Goal: Task Accomplishment & Management: Complete application form

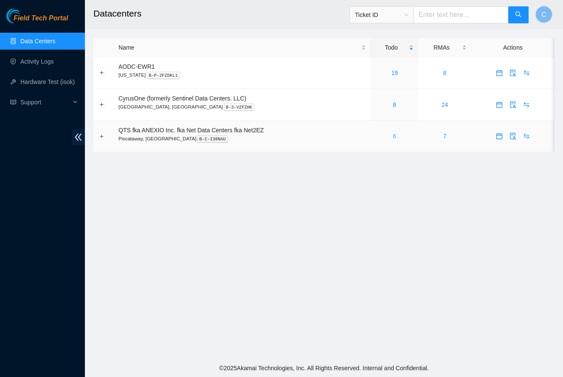
click at [396, 138] on link "6" at bounding box center [394, 136] width 3 height 7
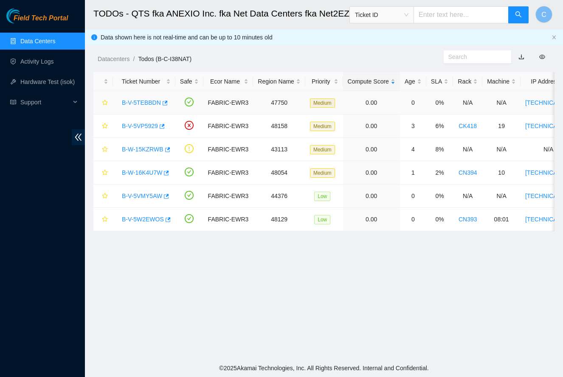
click at [142, 101] on link "B-V-5TEBBDN" at bounding box center [141, 102] width 39 height 7
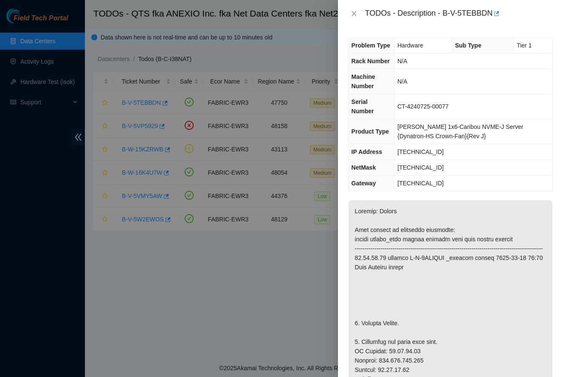
drag, startPoint x: 354, startPoint y: 15, endPoint x: 315, endPoint y: 29, distance: 41.9
click at [354, 15] on icon "close" at bounding box center [354, 13] width 7 height 7
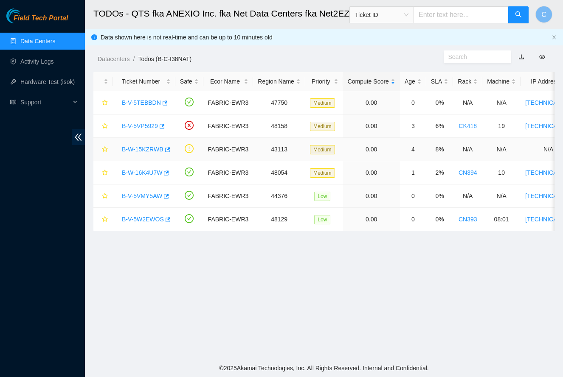
click at [138, 150] on link "B-W-15KZRWB" at bounding box center [143, 149] width 42 height 7
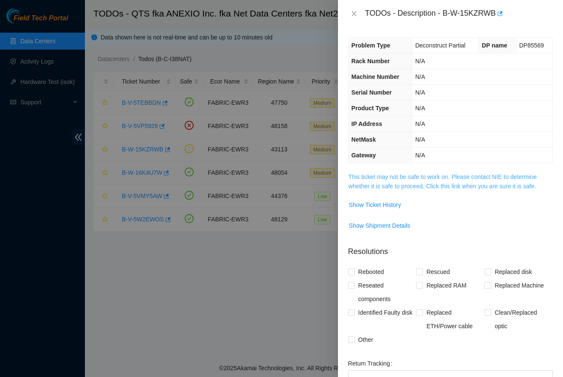
click at [450, 177] on link "This ticket may not be safe to work on. Please contact NIE to determine whether…" at bounding box center [442, 182] width 188 height 16
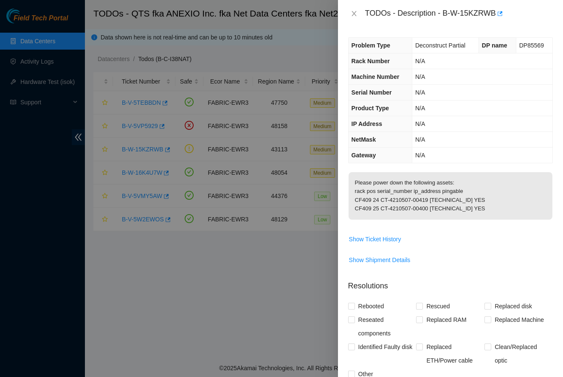
click at [354, 15] on icon "close" at bounding box center [354, 13] width 7 height 7
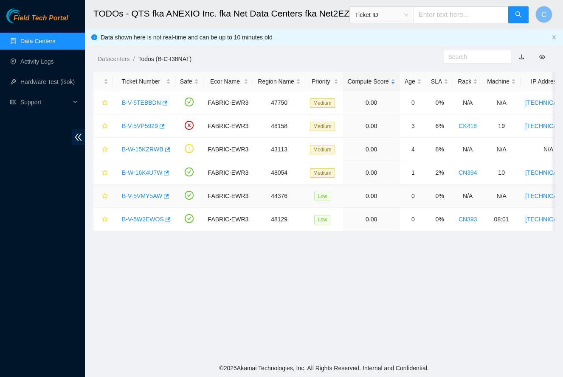
click at [127, 197] on link "B-V-5VMY5AW" at bounding box center [142, 196] width 40 height 7
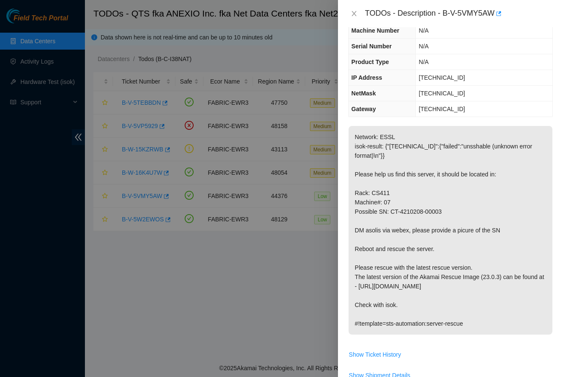
scroll to position [51, 0]
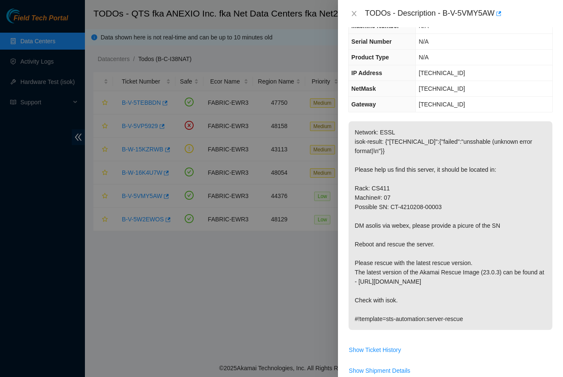
drag, startPoint x: 355, startPoint y: 17, endPoint x: 322, endPoint y: 37, distance: 39.1
click at [354, 17] on icon "close" at bounding box center [354, 13] width 7 height 7
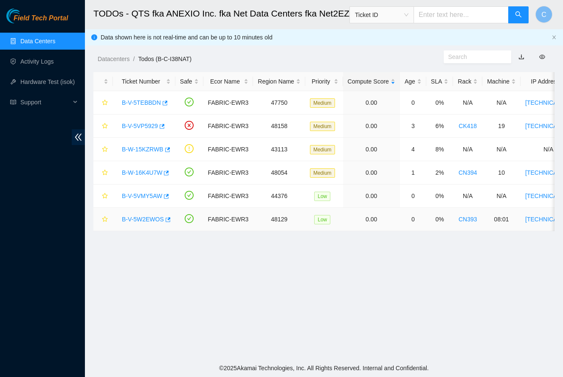
click at [137, 222] on link "B-V-5W2EWOS" at bounding box center [143, 219] width 42 height 7
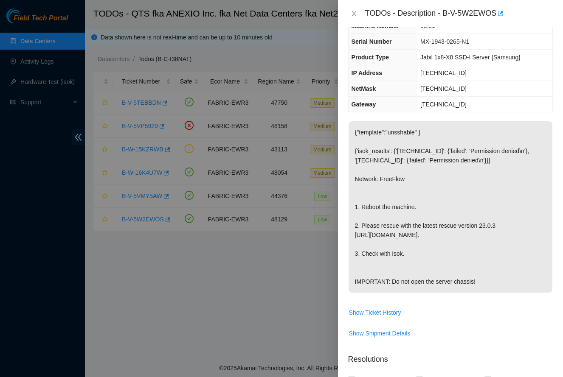
click at [357, 14] on icon "close" at bounding box center [354, 13] width 7 height 7
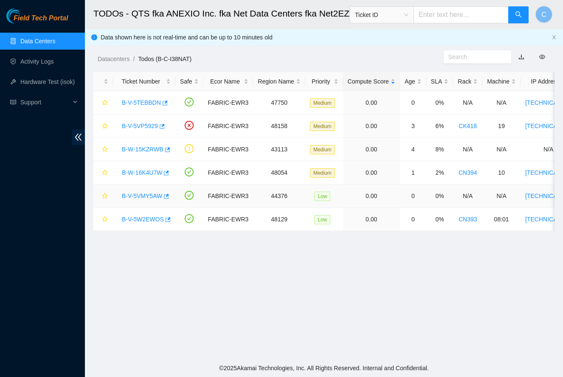
click at [146, 195] on link "B-V-5VMY5AW" at bounding box center [142, 196] width 40 height 7
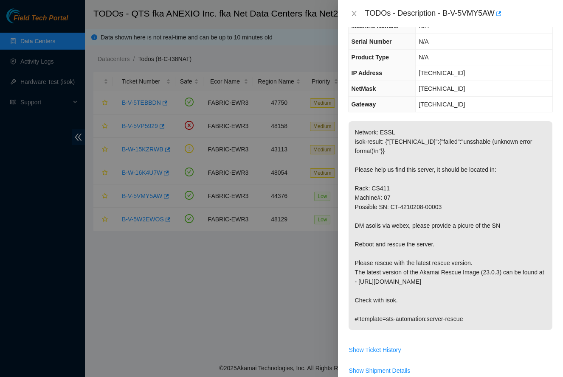
scroll to position [50, 0]
click at [353, 14] on icon "close" at bounding box center [354, 13] width 7 height 7
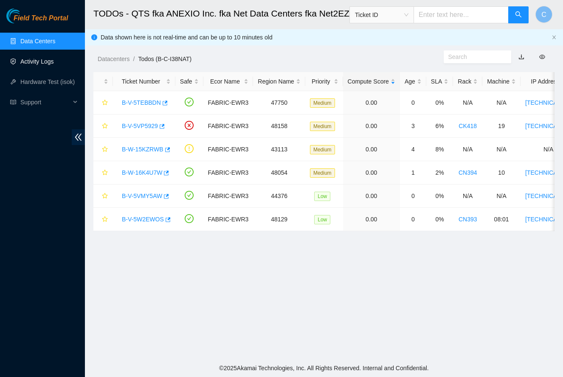
click at [34, 62] on link "Activity Logs" at bounding box center [37, 61] width 34 height 7
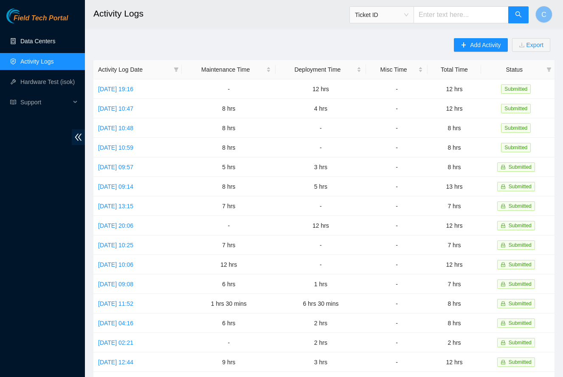
click at [37, 43] on link "Data Centers" at bounding box center [37, 41] width 35 height 7
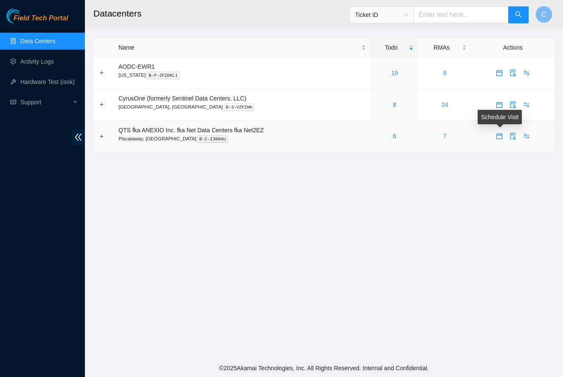
click at [498, 137] on icon "calendar" at bounding box center [499, 136] width 7 height 7
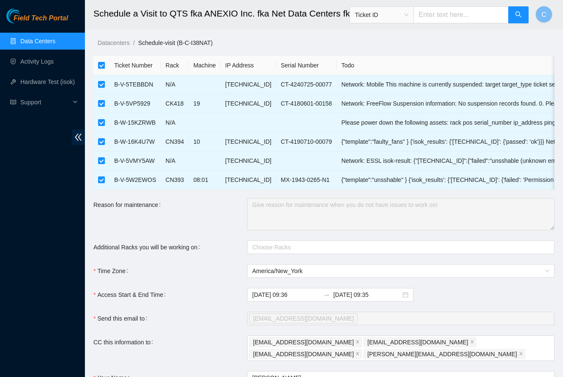
click at [102, 67] on input "checkbox" at bounding box center [101, 65] width 7 height 7
checkbox input "false"
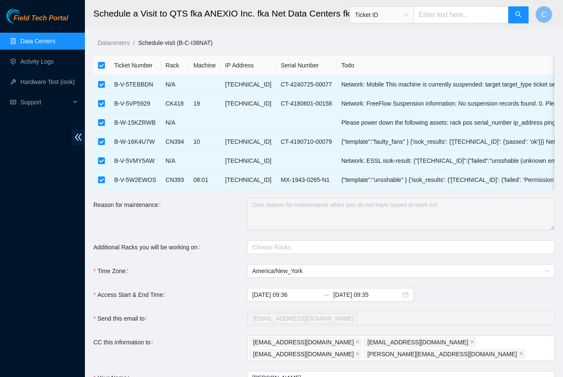
checkbox input "false"
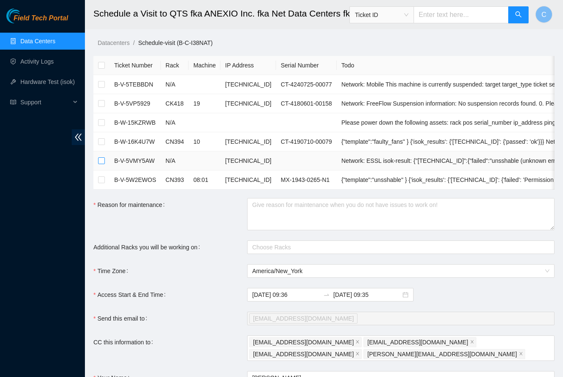
click at [103, 161] on input "checkbox" at bounding box center [101, 160] width 7 height 7
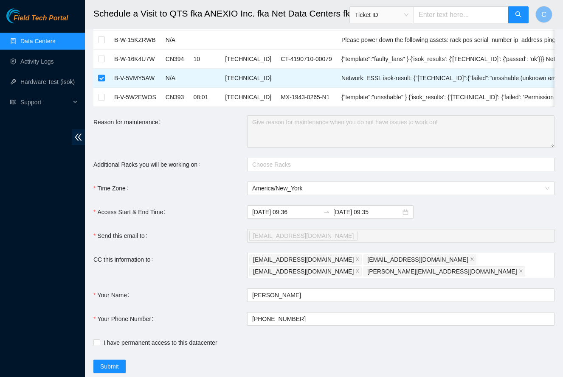
scroll to position [80, 0]
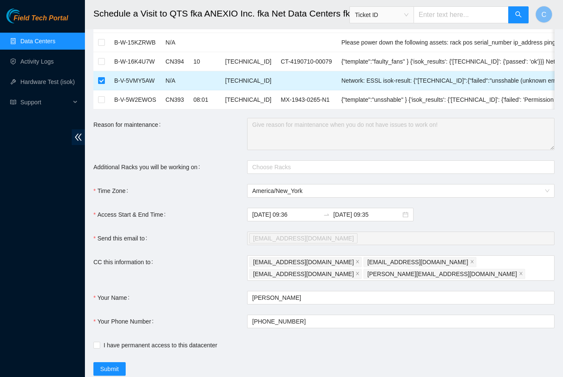
click at [102, 81] on input "checkbox" at bounding box center [101, 80] width 7 height 7
checkbox input "false"
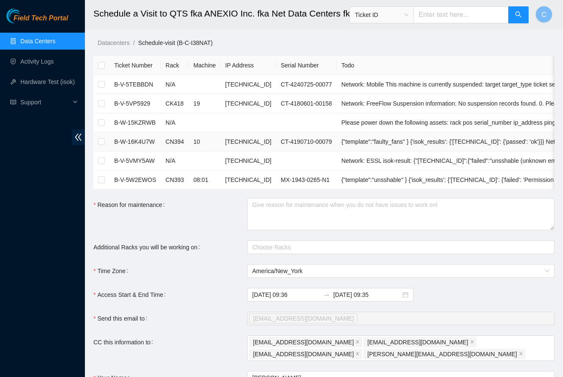
scroll to position [0, 0]
